Goal: Transaction & Acquisition: Purchase product/service

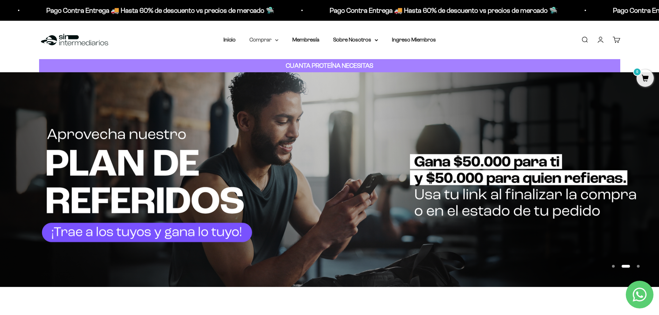
click at [277, 39] on icon at bounding box center [276, 40] width 3 height 2
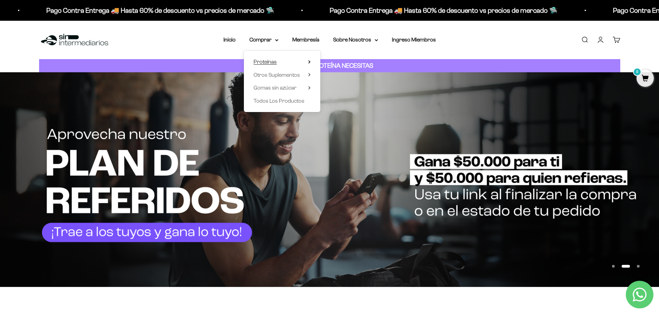
click at [277, 63] on summary "Proteínas" at bounding box center [282, 61] width 57 height 9
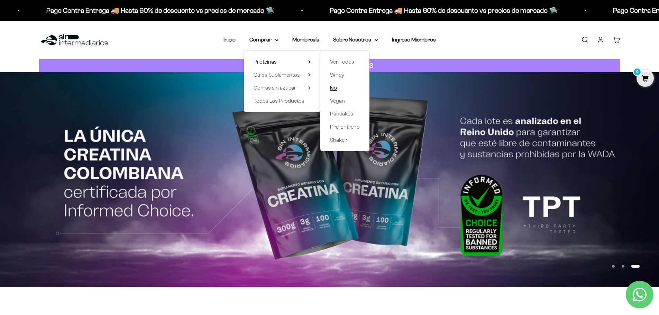
click at [333, 85] on span "Iso" at bounding box center [333, 88] width 7 height 6
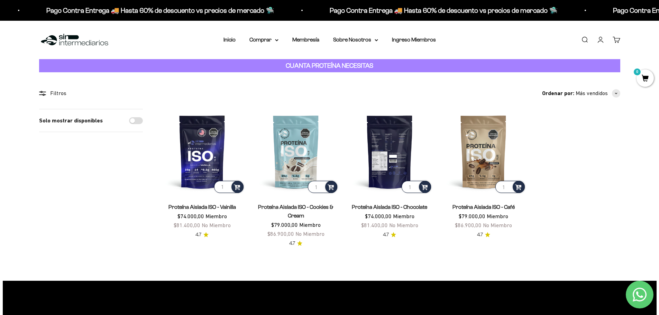
click at [392, 158] on img at bounding box center [389, 151] width 85 height 85
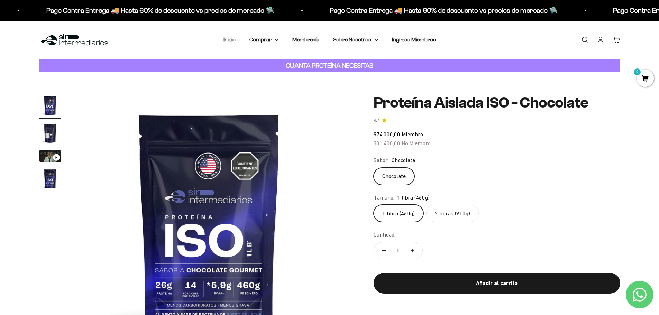
click at [457, 212] on label "2 libras (910g)" at bounding box center [452, 213] width 53 height 17
click at [374, 205] on input "2 libras (910g)" at bounding box center [373, 204] width 0 height 0
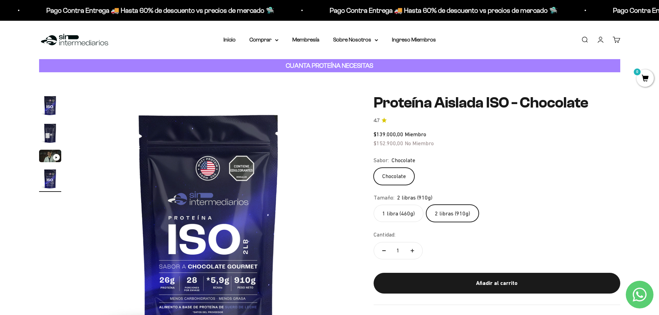
click at [396, 214] on label "1 libra (460g)" at bounding box center [399, 213] width 50 height 17
click at [374, 205] on input "1 libra (460g)" at bounding box center [373, 204] width 0 height 0
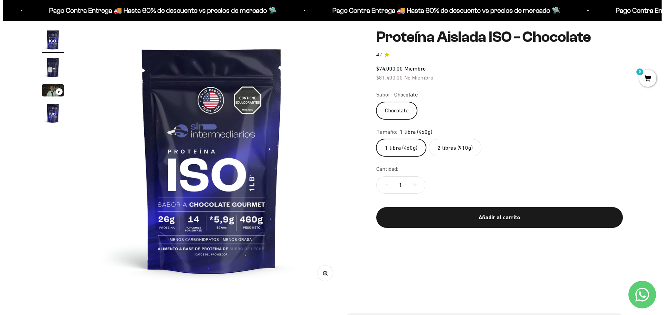
scroll to position [69, 0]
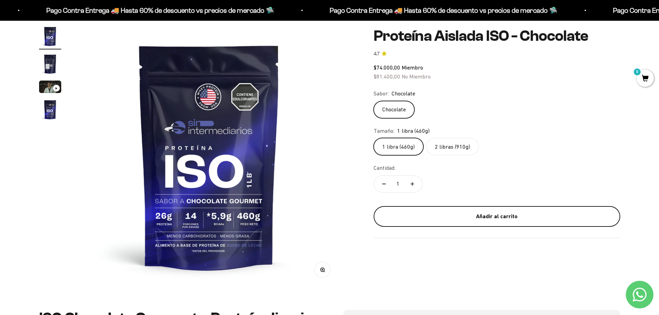
click at [507, 208] on button "Añadir al carrito" at bounding box center [497, 216] width 247 height 21
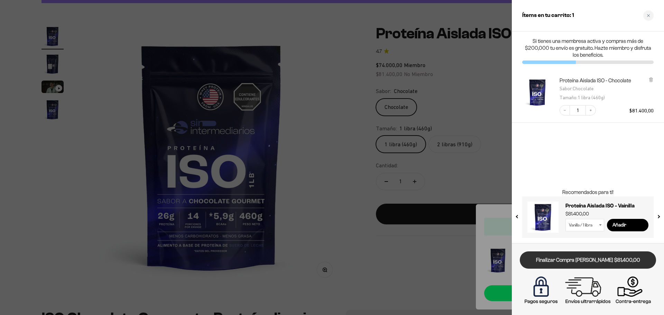
click at [596, 255] on link "Finalizar Compra Segura $81.400,00" at bounding box center [588, 260] width 136 height 18
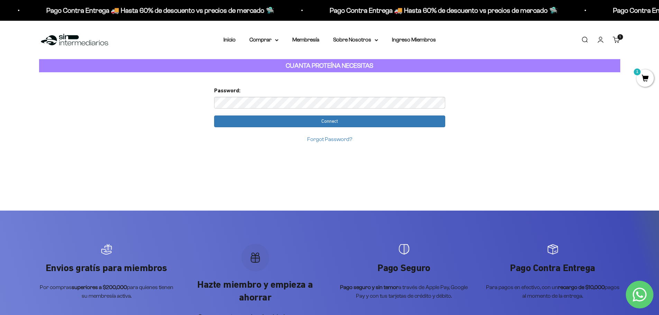
click at [214, 116] on input "Connect" at bounding box center [329, 122] width 231 height 12
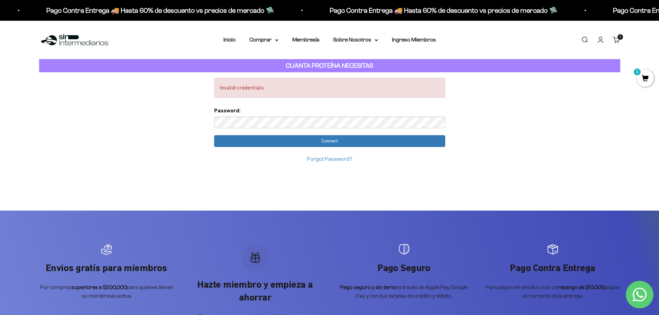
click at [214, 135] on input "Connect" at bounding box center [329, 141] width 231 height 12
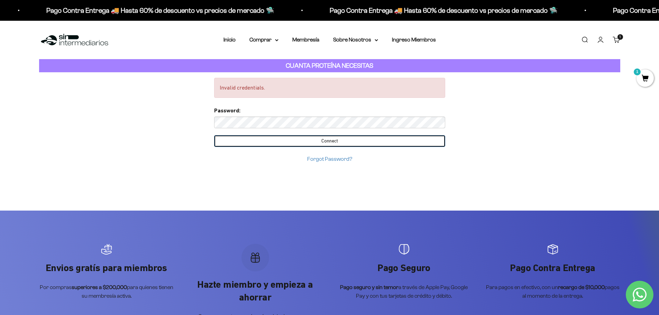
click at [277, 140] on input "Connect" at bounding box center [329, 141] width 231 height 12
